Goal: Information Seeking & Learning: Learn about a topic

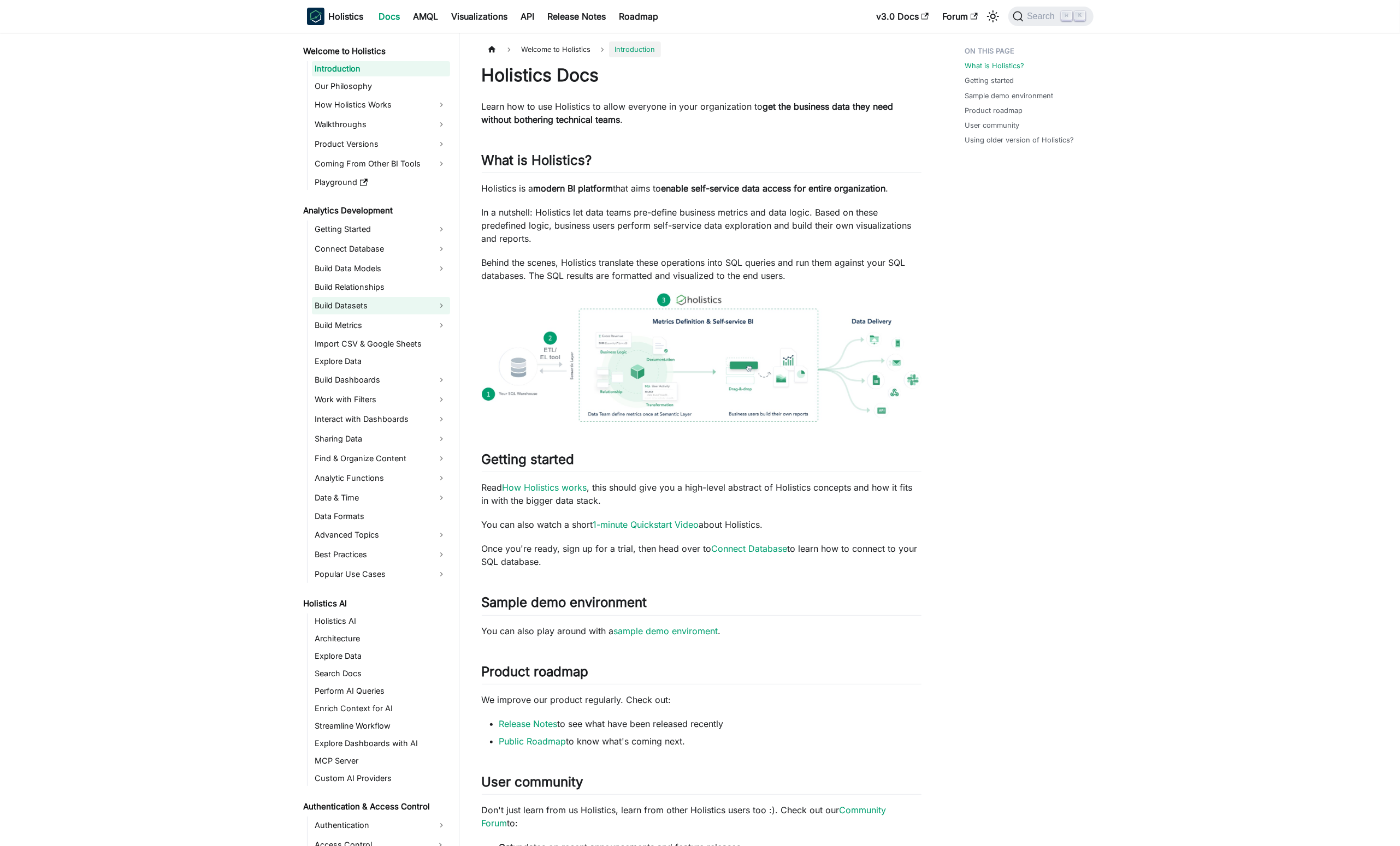
click at [433, 313] on link "Build Datasets" at bounding box center [381, 305] width 138 height 18
click at [396, 328] on link "Dataset" at bounding box center [387, 324] width 127 height 15
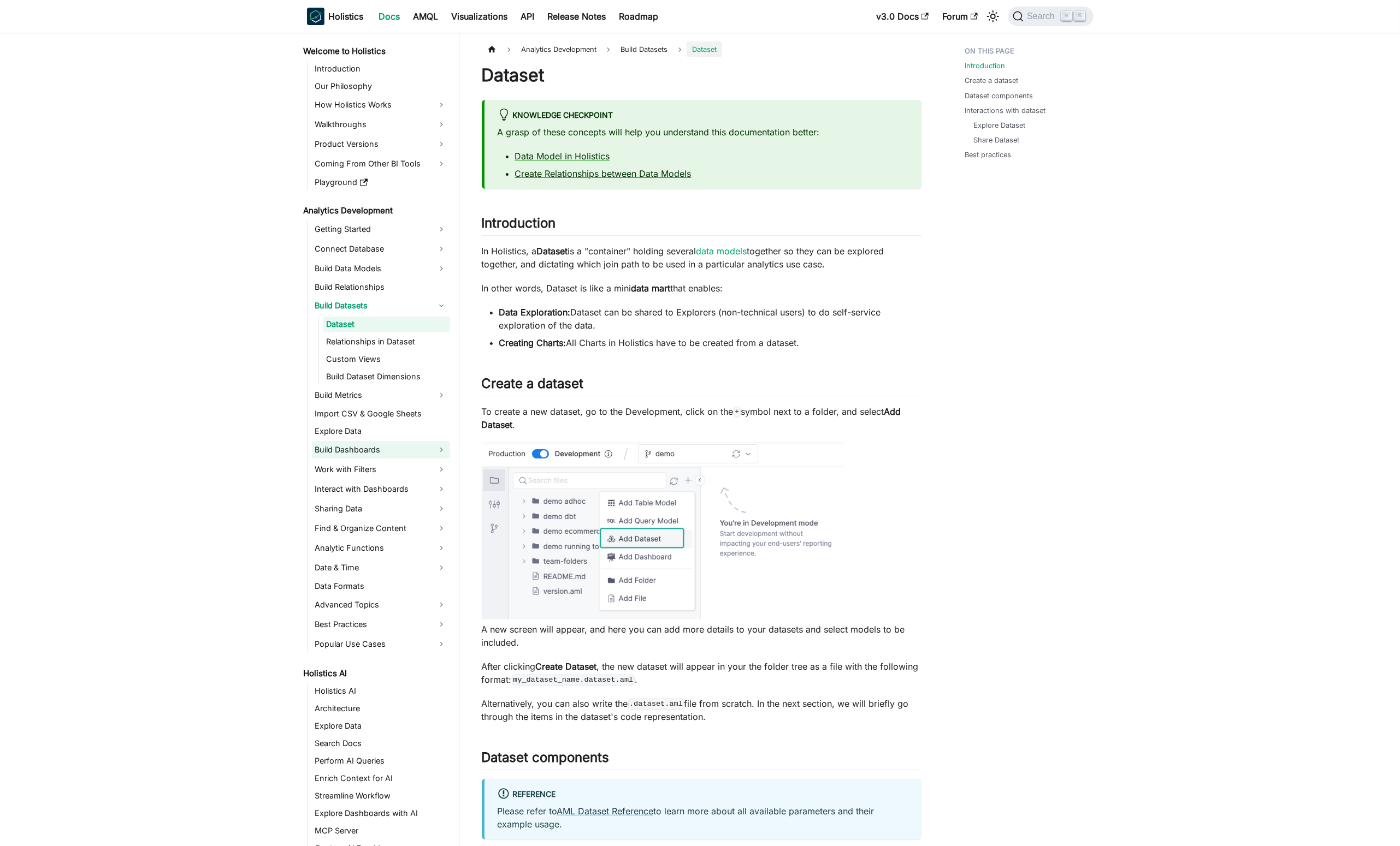
click at [438, 442] on link "Build Dashboards" at bounding box center [381, 449] width 138 height 18
click at [412, 470] on link "Canvas Dashboard" at bounding box center [387, 468] width 127 height 15
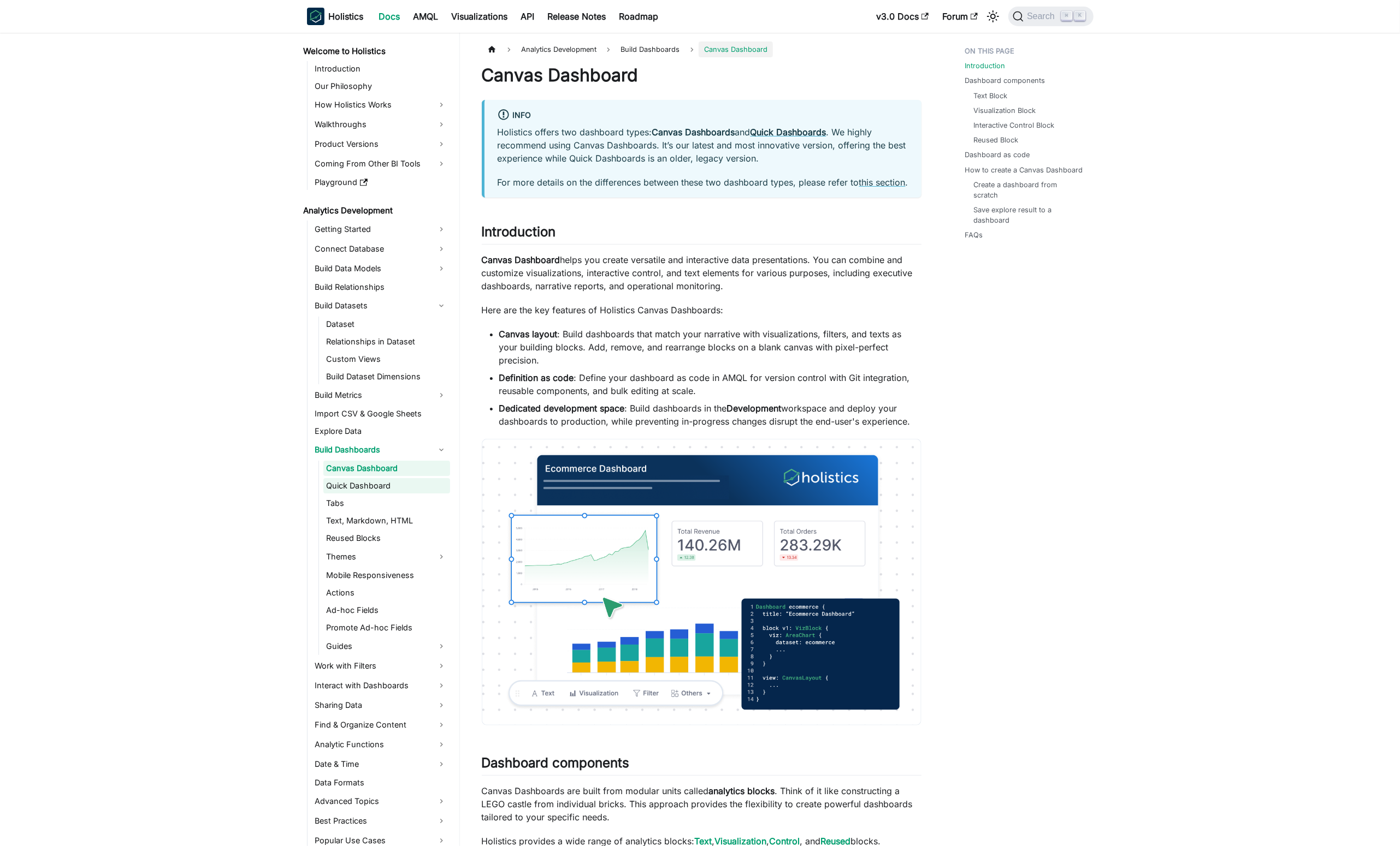
click at [426, 492] on link "Quick Dashboard" at bounding box center [387, 486] width 127 height 15
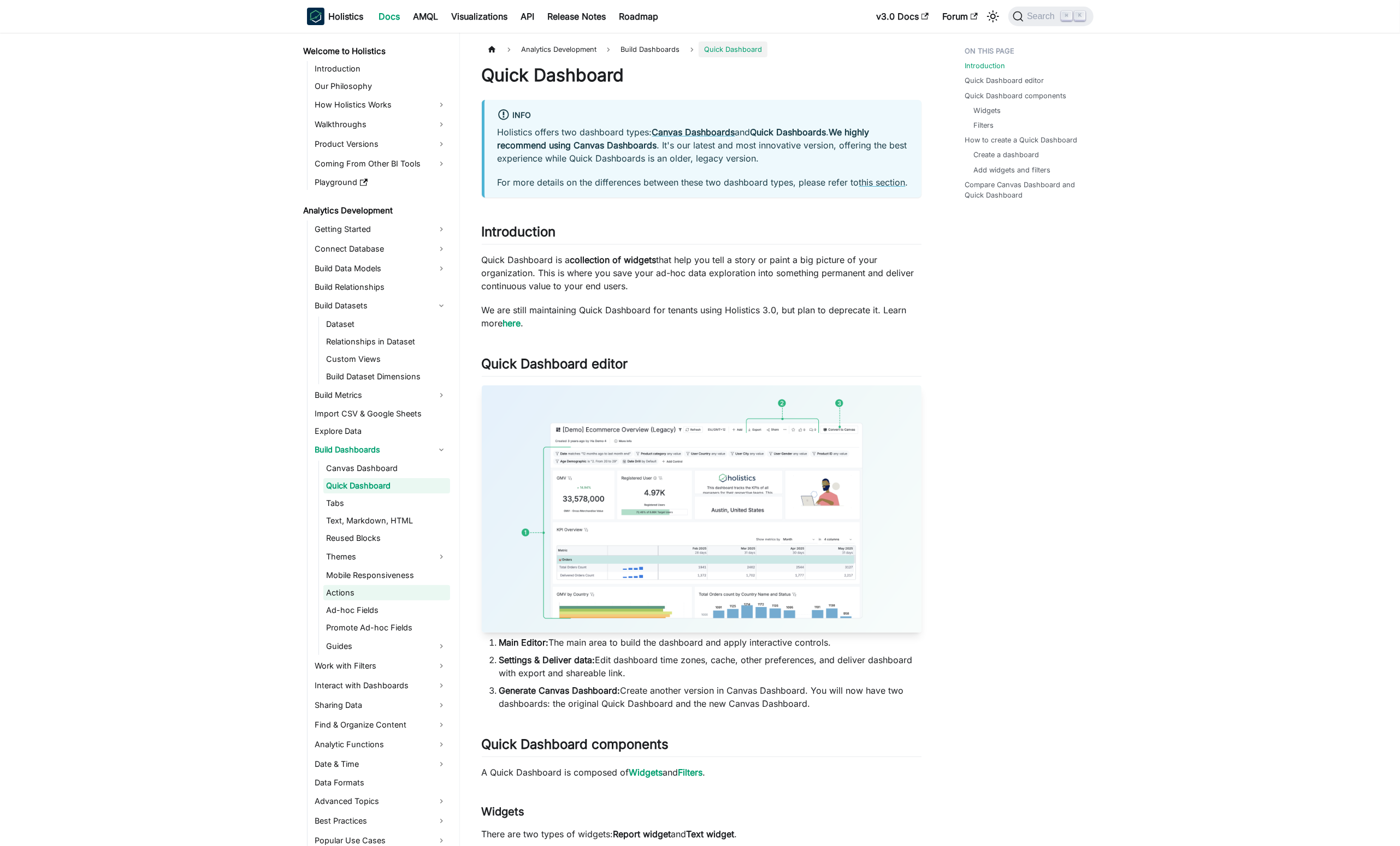
click at [419, 515] on link "Text, Markdown, HTML" at bounding box center [387, 521] width 127 height 15
click at [422, 534] on link "Reused Blocks" at bounding box center [387, 539] width 127 height 15
click at [421, 546] on link "Reused Blocks" at bounding box center [387, 539] width 127 height 15
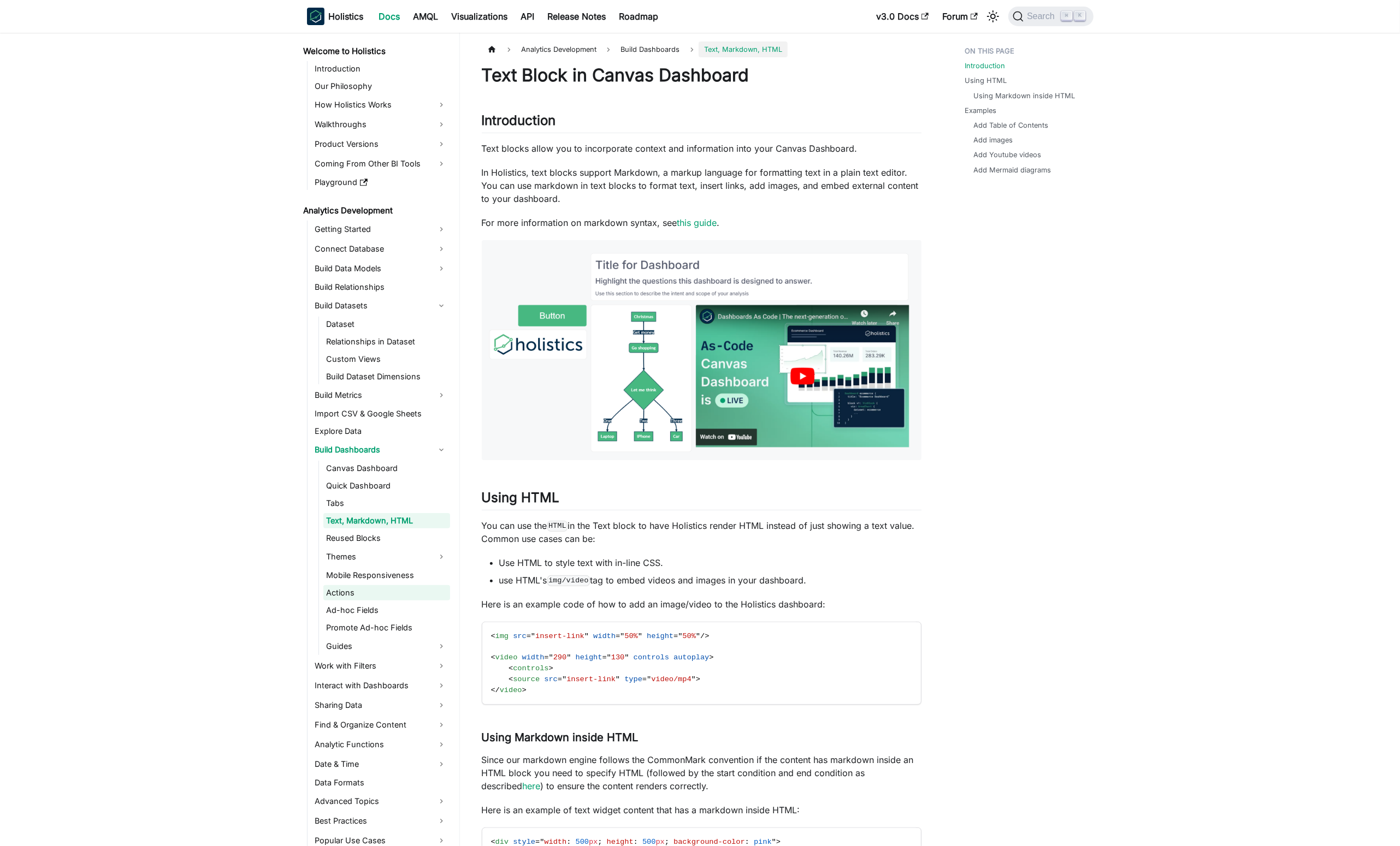
click at [431, 589] on link "Actions" at bounding box center [387, 593] width 127 height 15
click at [431, 614] on link "Ad-hoc Fields" at bounding box center [387, 610] width 127 height 15
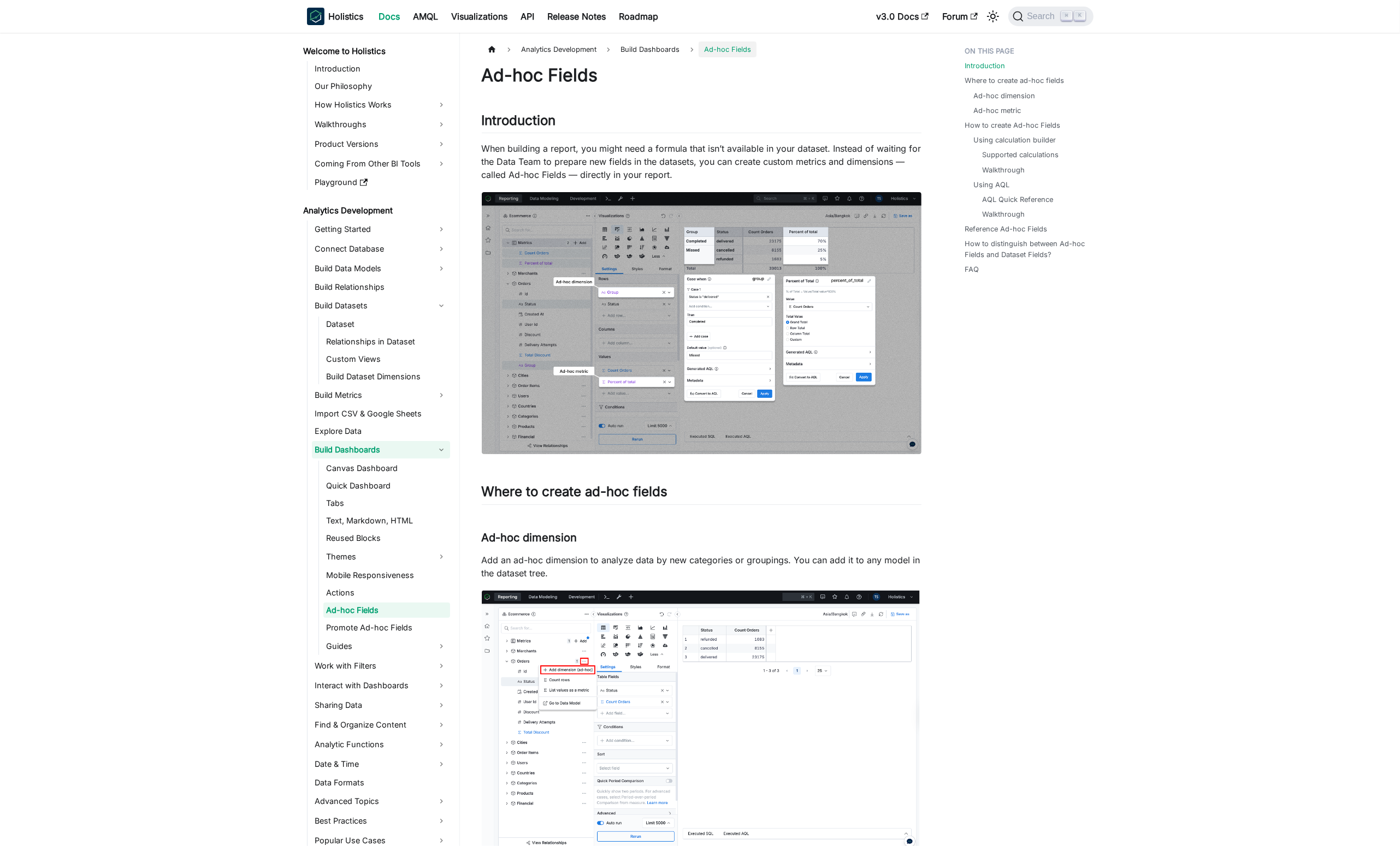
click at [442, 450] on link "Build Dashboards" at bounding box center [381, 449] width 138 height 18
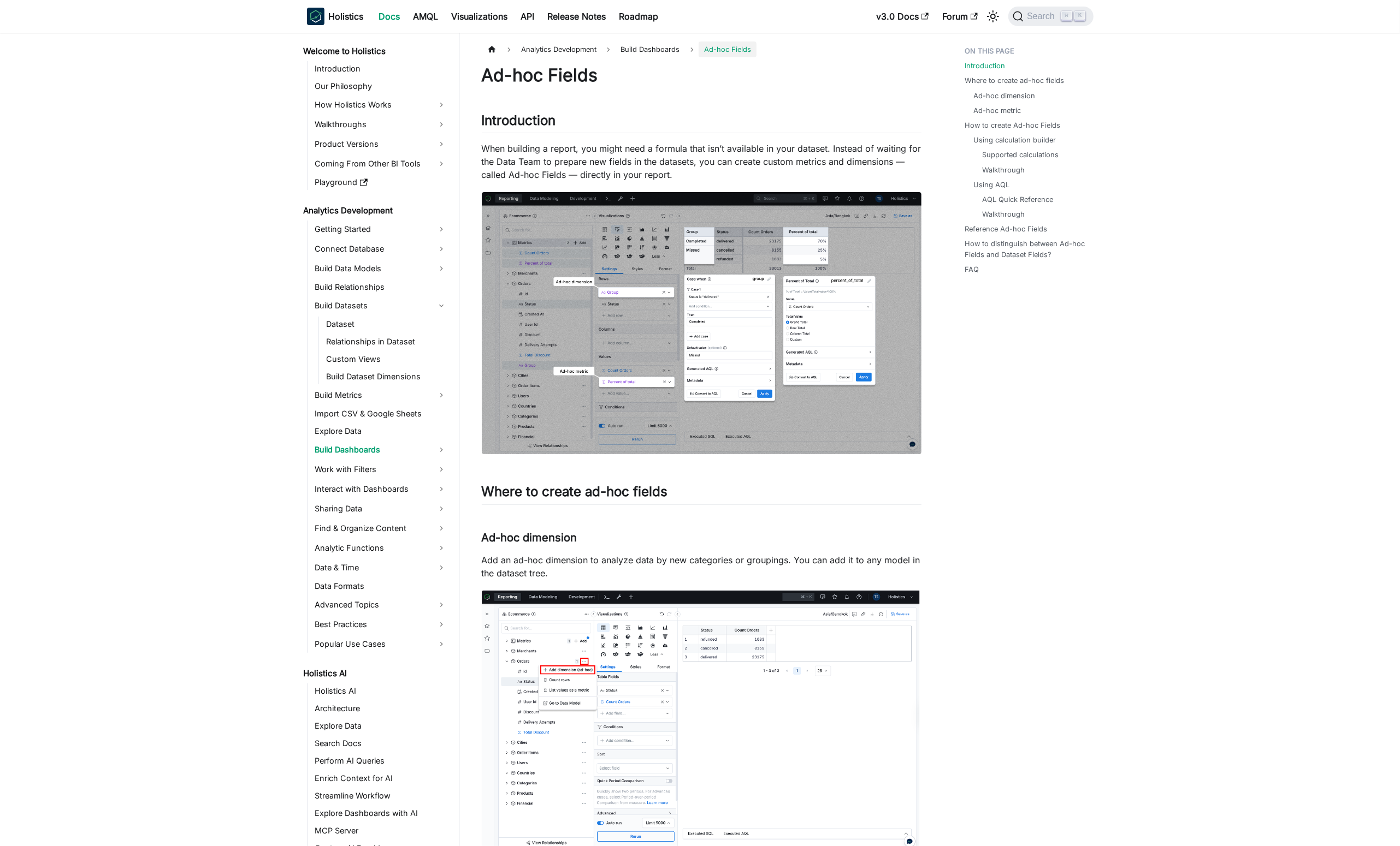
drag, startPoint x: 1136, startPoint y: 256, endPoint x: 1110, endPoint y: 114, distance: 144.4
click at [432, 301] on link "Build Datasets" at bounding box center [381, 305] width 138 height 18
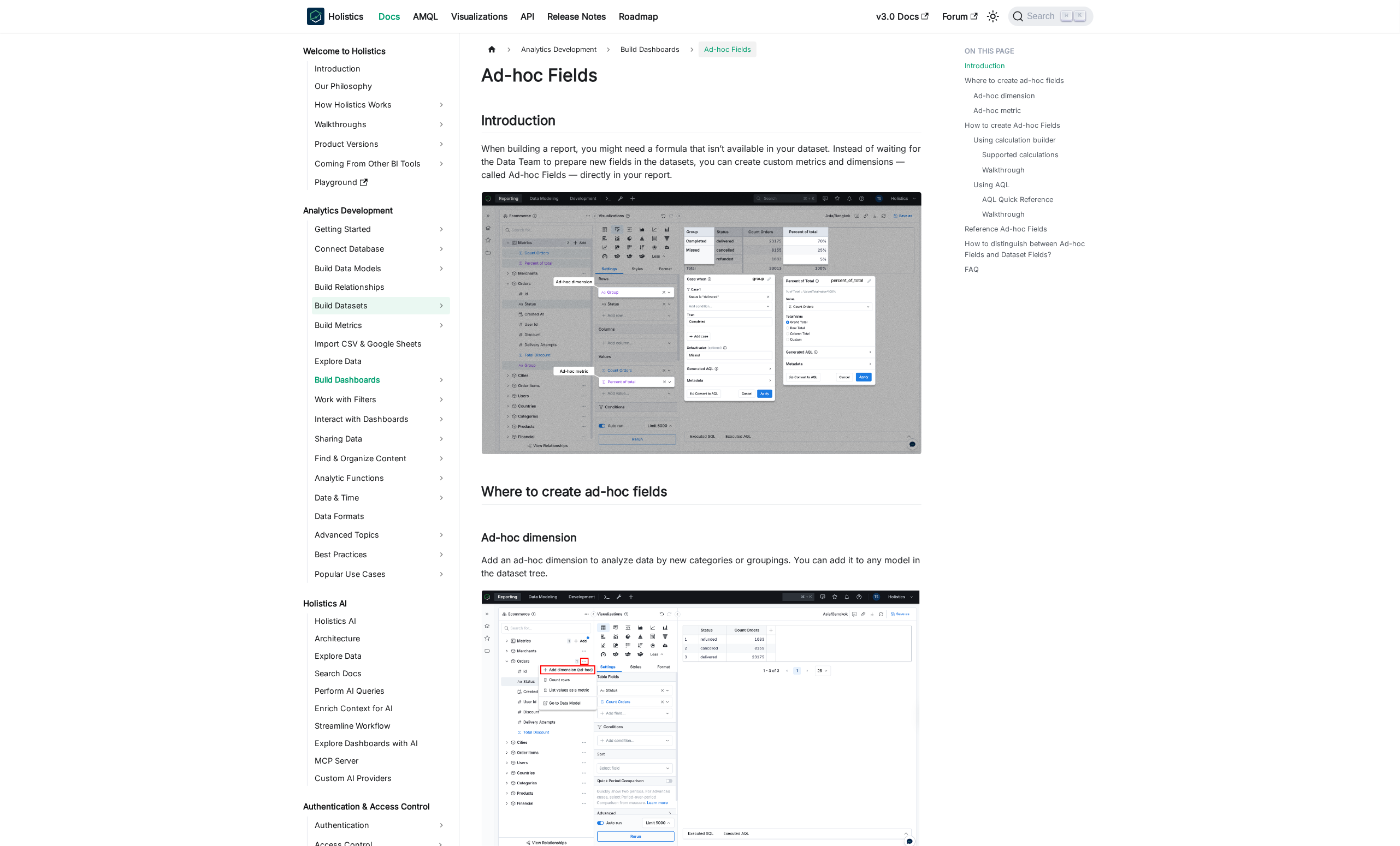
click at [440, 306] on link "Build Datasets" at bounding box center [381, 305] width 138 height 18
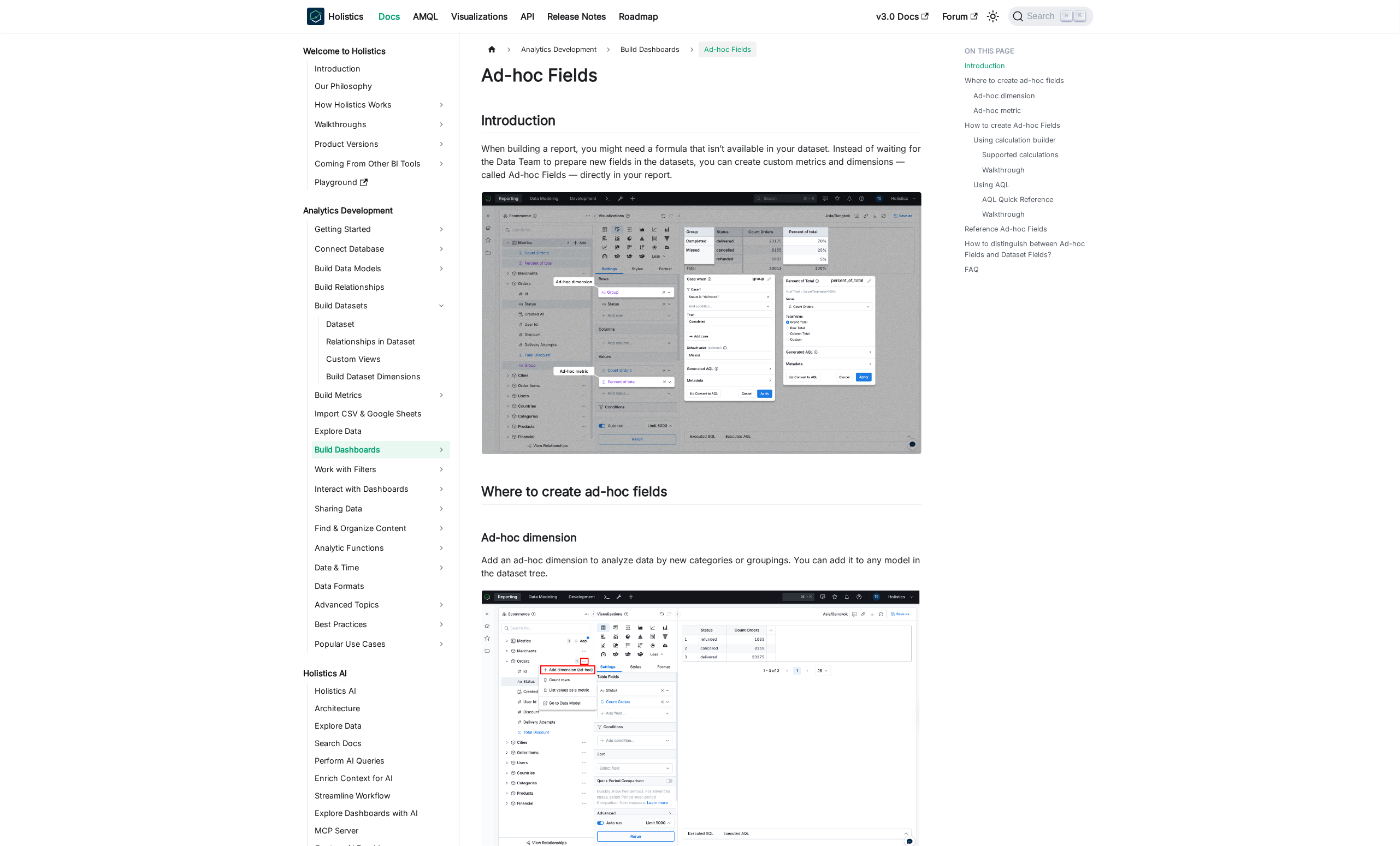
click at [442, 454] on link "Build Dashboards" at bounding box center [381, 449] width 138 height 18
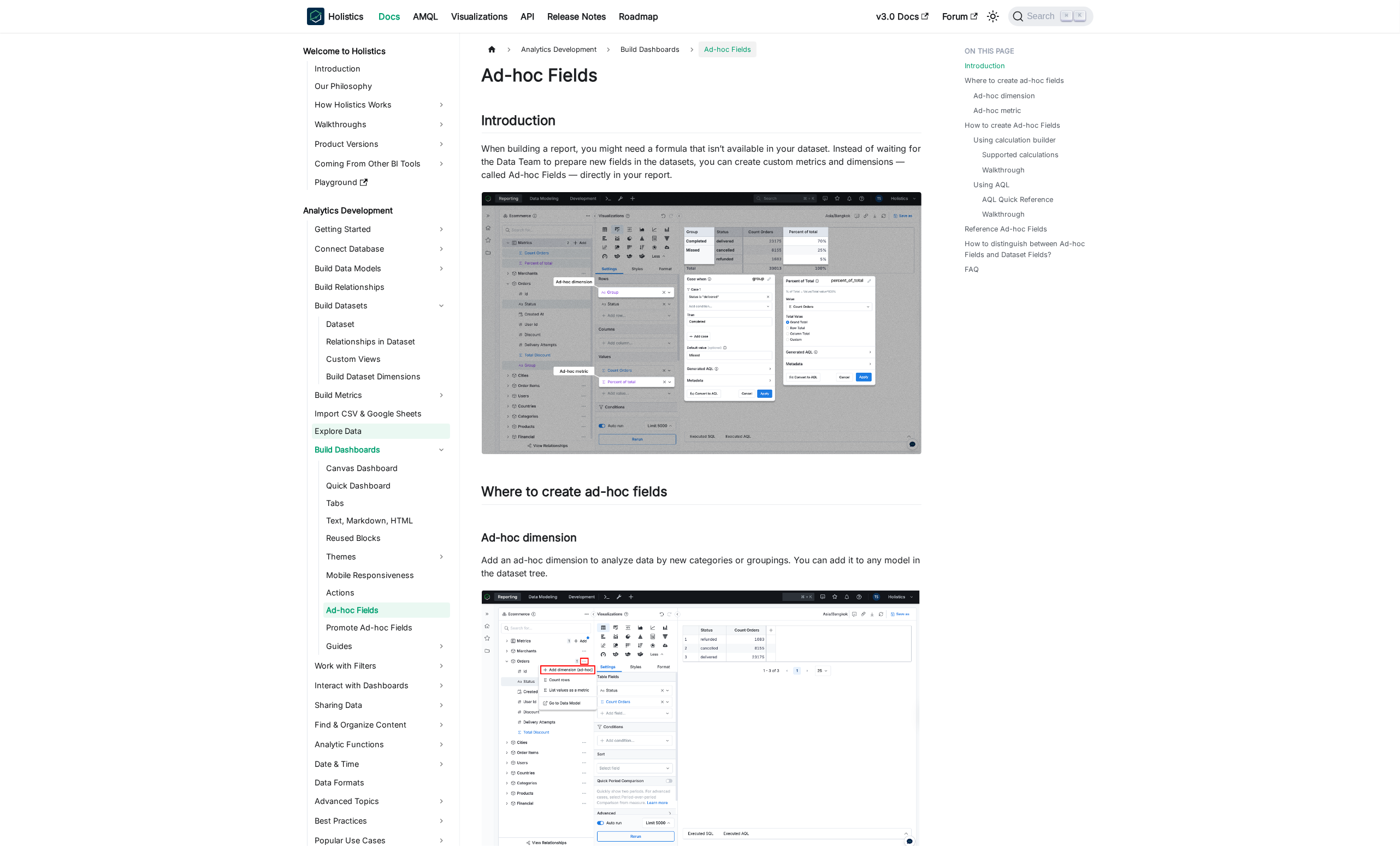
click at [426, 430] on link "Explore Data" at bounding box center [381, 431] width 138 height 15
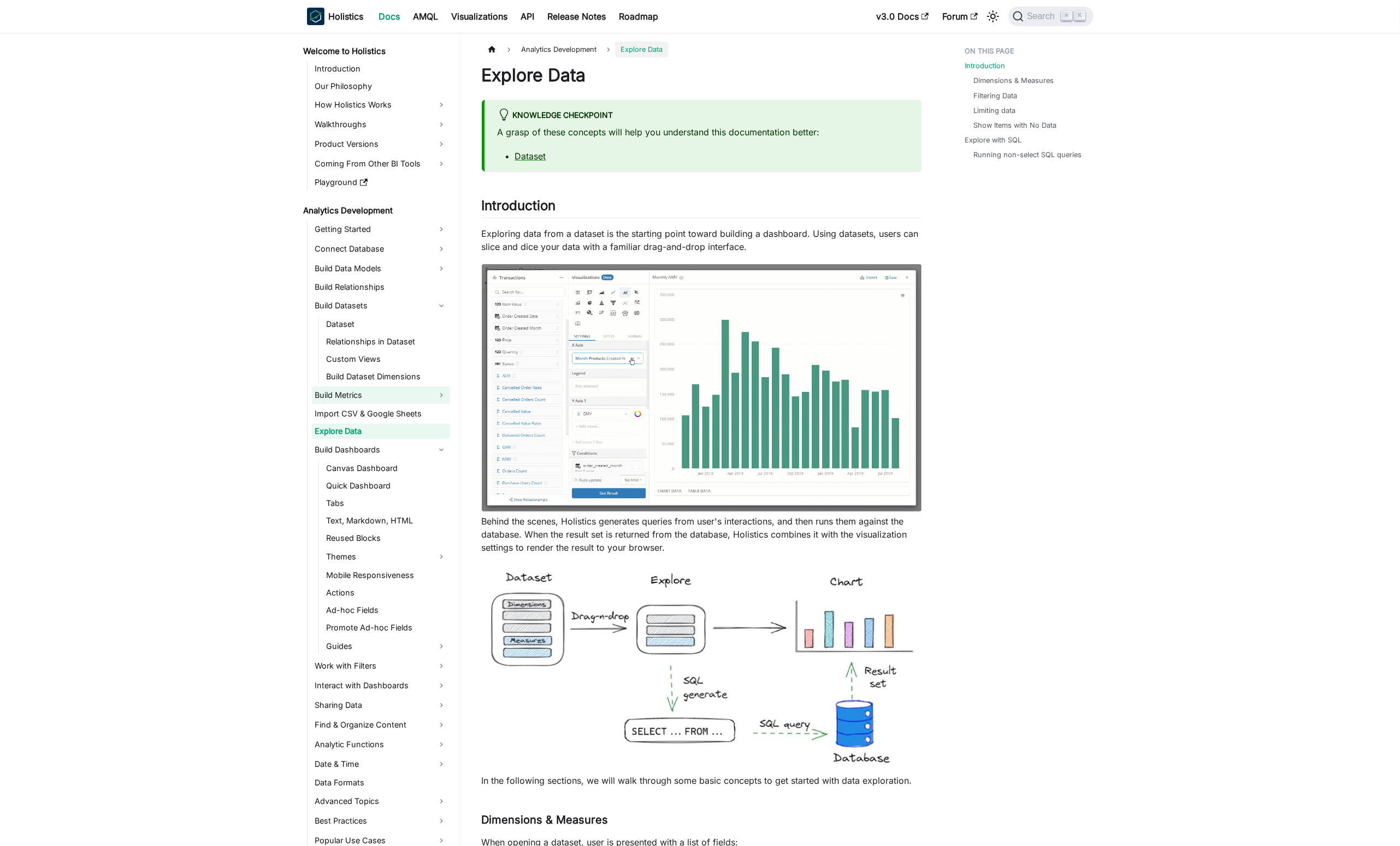
click at [447, 394] on link "Build Metrics" at bounding box center [381, 395] width 138 height 18
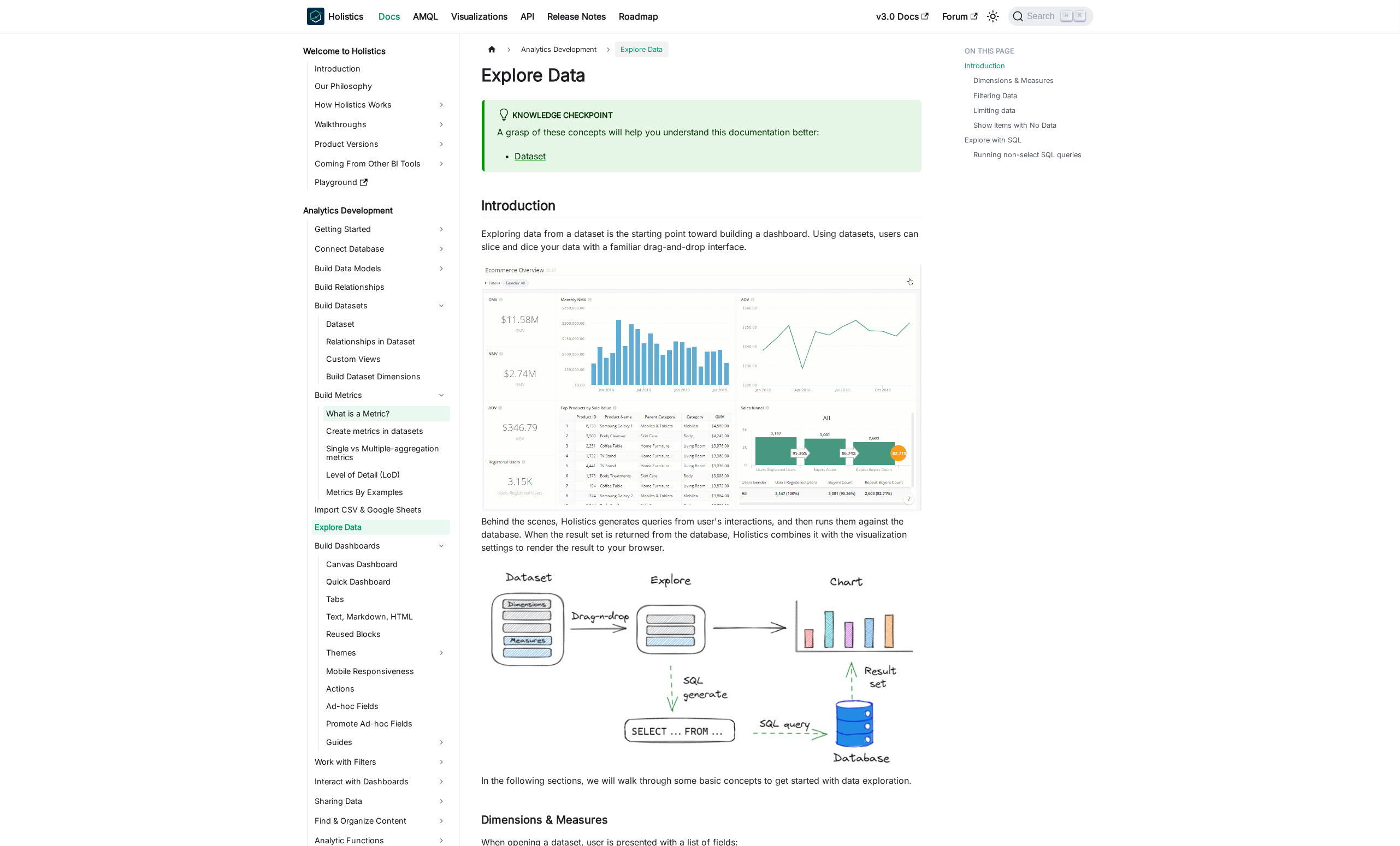
click at [402, 413] on link "What is a Metric?" at bounding box center [387, 414] width 127 height 15
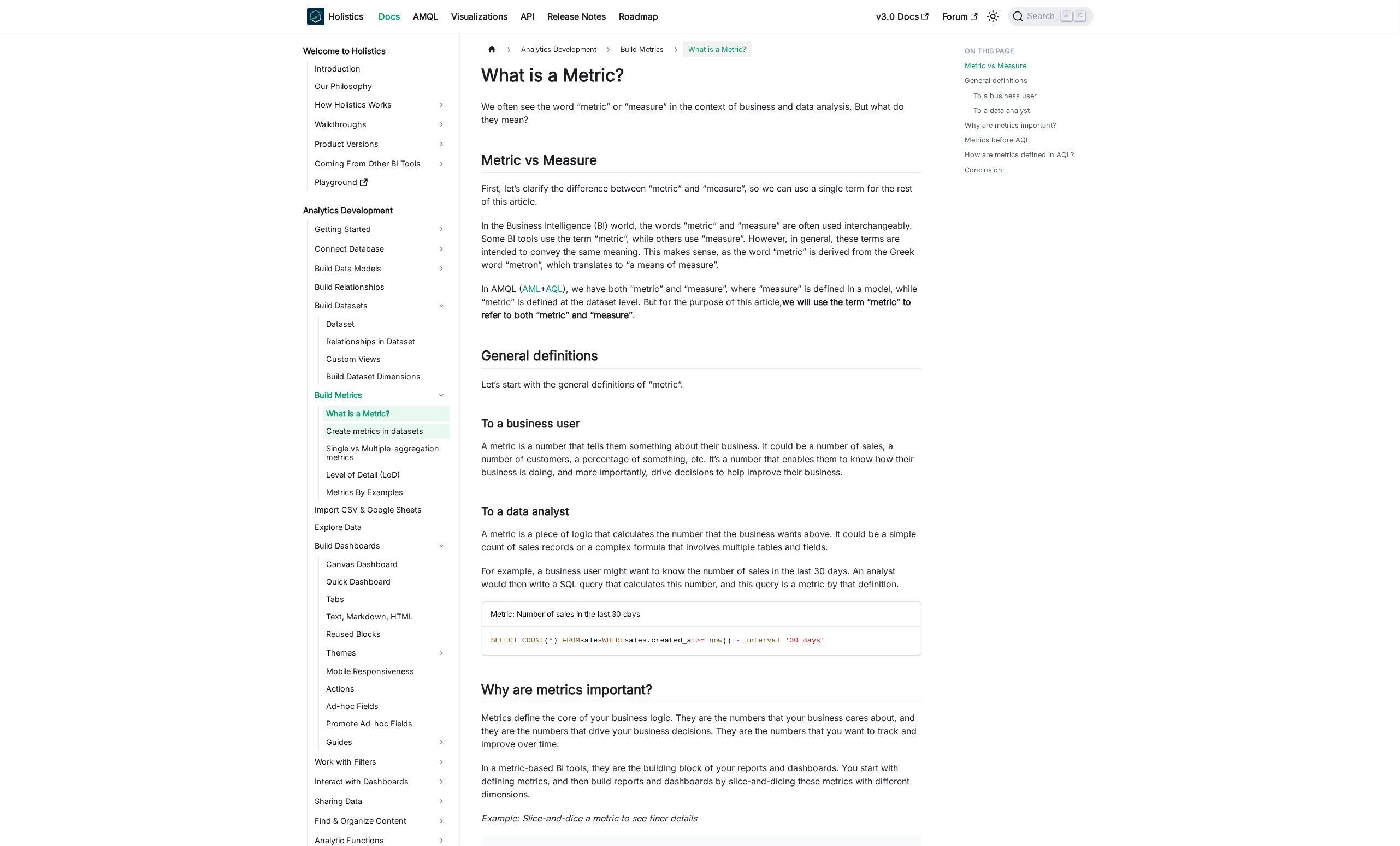
click at [419, 434] on link "Create metrics in datasets" at bounding box center [387, 431] width 127 height 15
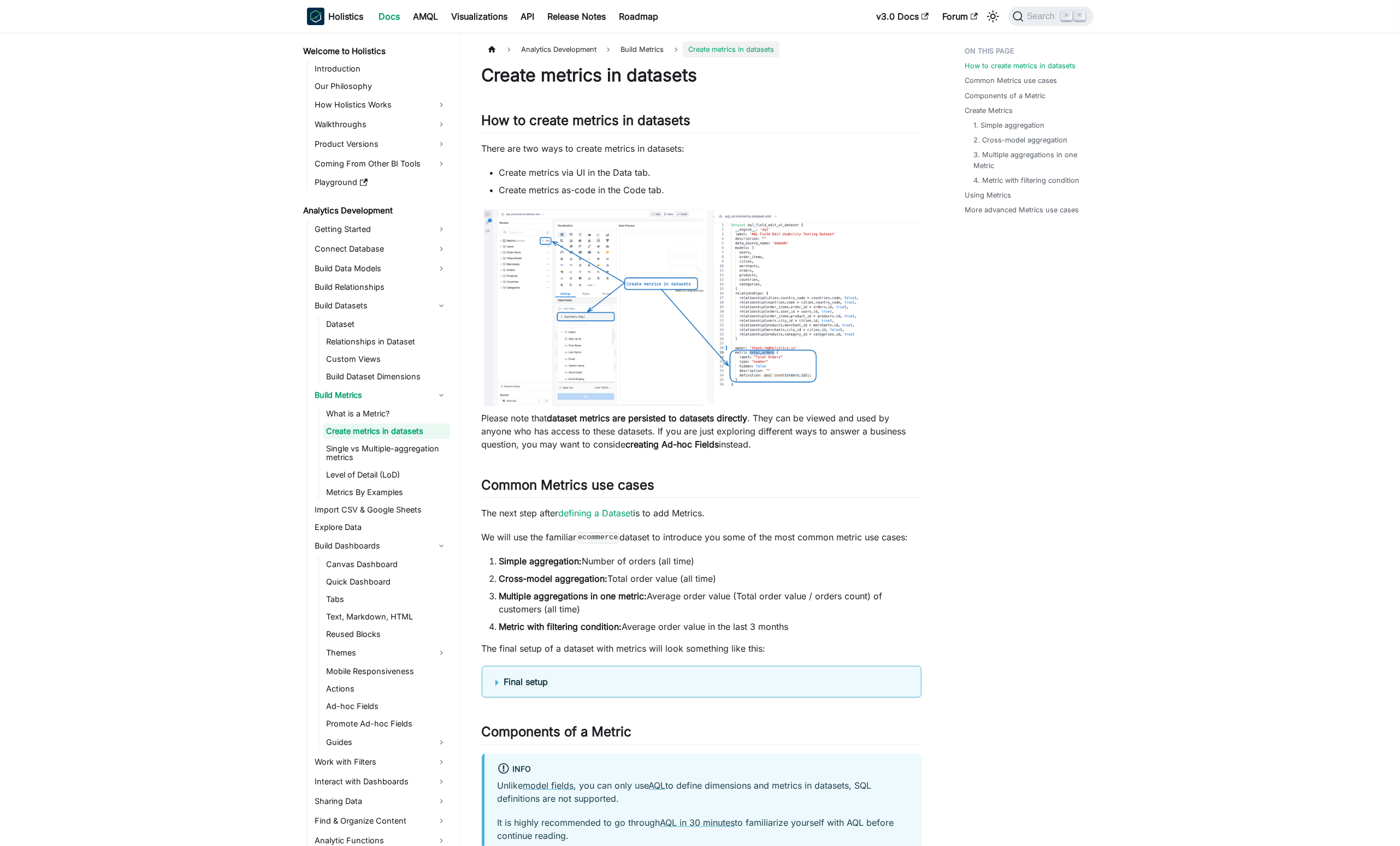
click at [423, 433] on link "Create metrics in datasets" at bounding box center [387, 431] width 127 height 15
click at [440, 447] on link "Single vs Multiple-aggregation metrics" at bounding box center [387, 453] width 127 height 24
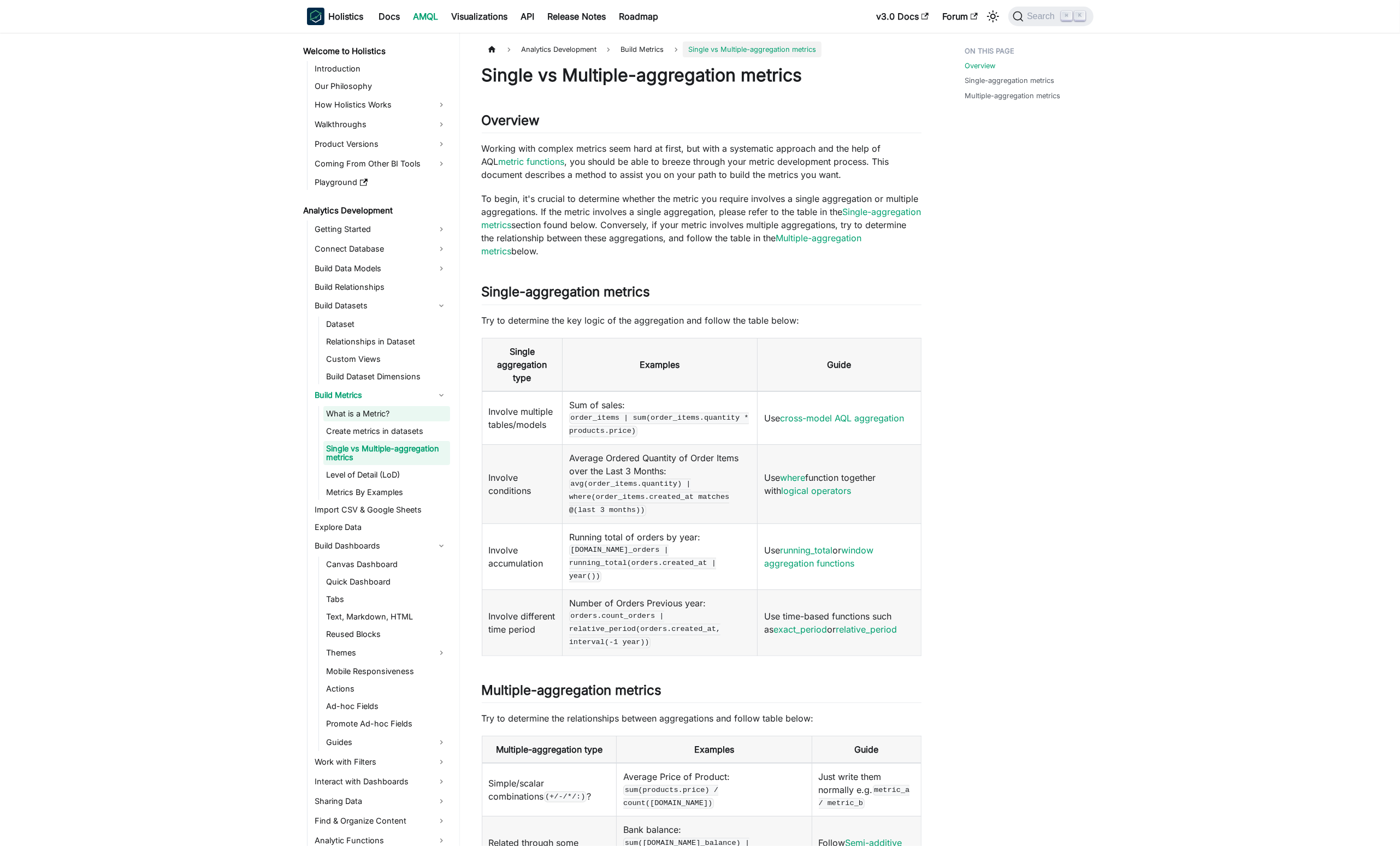
click at [387, 418] on link "What is a Metric?" at bounding box center [387, 414] width 127 height 15
